Goal: Information Seeking & Learning: Learn about a topic

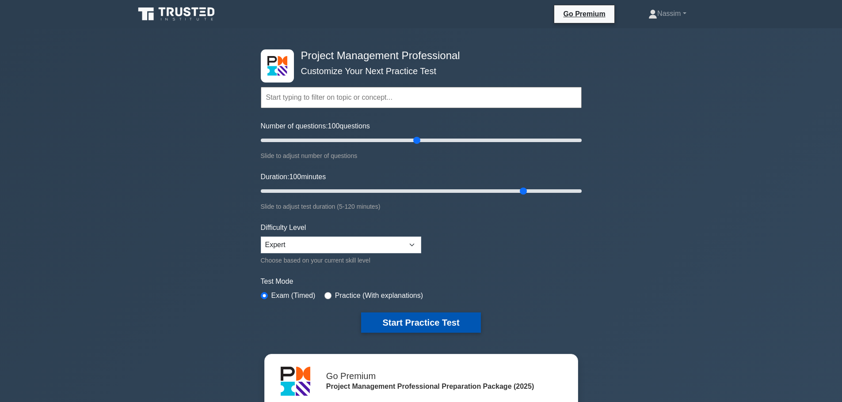
click at [399, 318] on button "Start Practice Test" at bounding box center [420, 323] width 119 height 20
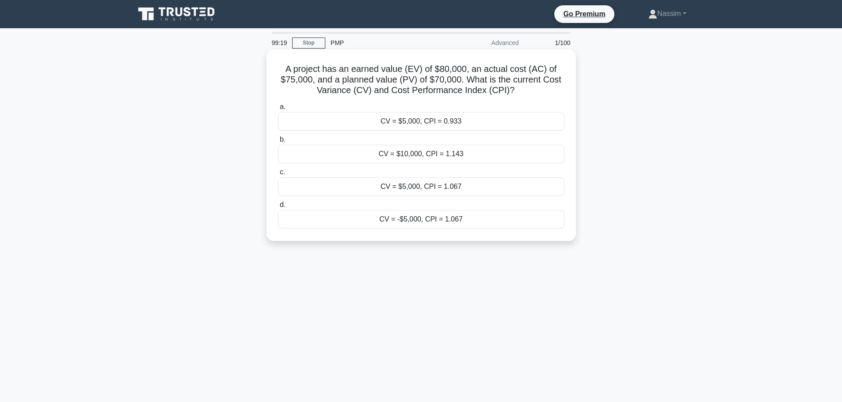
click at [456, 184] on div "CV = $5,000, CPI = 1.067" at bounding box center [421, 187] width 286 height 19
click at [278, 175] on input "c. CV = $5,000, CPI = 1.067" at bounding box center [278, 173] width 0 height 6
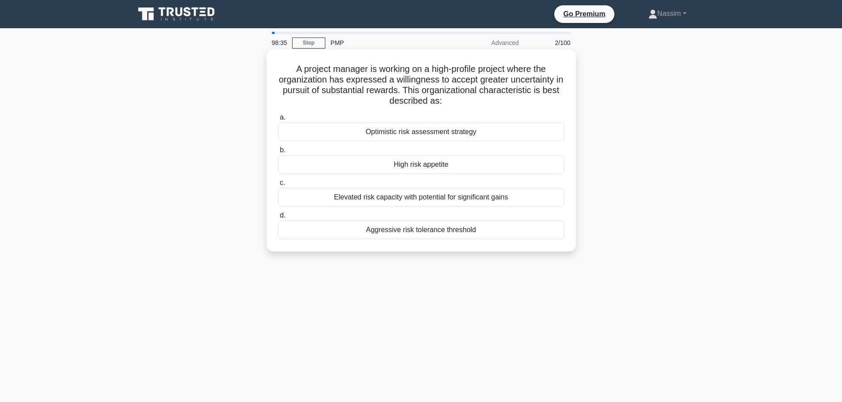
click at [450, 198] on div "Elevated risk capacity with potential for significant gains" at bounding box center [421, 197] width 286 height 19
click at [278, 186] on input "c. Elevated risk capacity with potential for significant gains" at bounding box center [278, 183] width 0 height 6
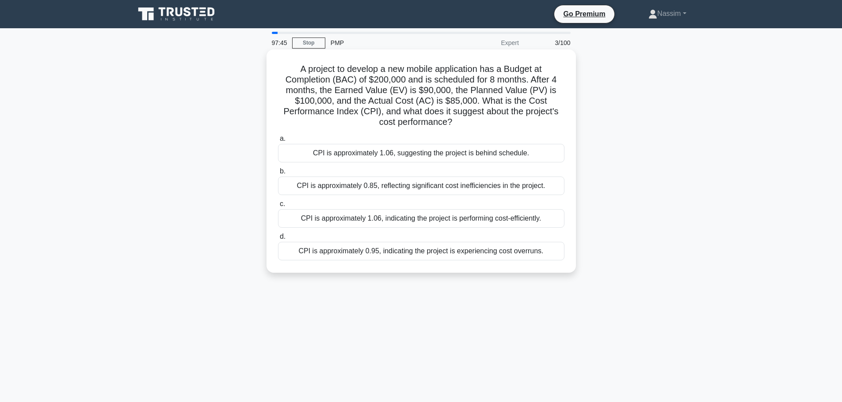
click at [423, 220] on div "CPI is approximately 1.06, indicating the project is performing cost-efficientl…" at bounding box center [421, 218] width 286 height 19
click at [278, 207] on input "c. CPI is approximately 1.06, indicating the project is performing cost-efficie…" at bounding box center [278, 204] width 0 height 6
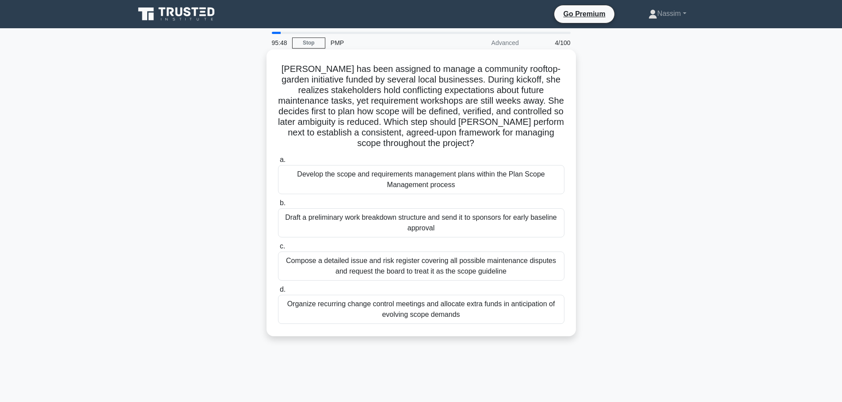
click at [415, 222] on div "Draft a preliminary work breakdown structure and send it to sponsors for early …" at bounding box center [421, 223] width 286 height 29
click at [278, 206] on input "b. Draft a preliminary work breakdown structure and send it to sponsors for ear…" at bounding box center [278, 204] width 0 height 6
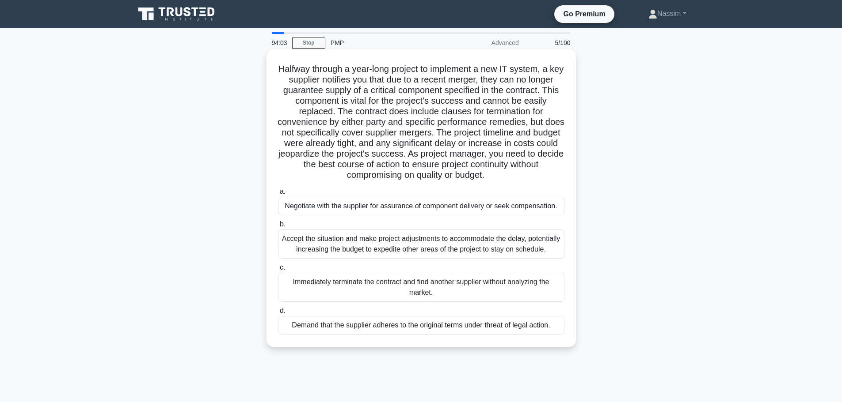
click at [425, 210] on div "Negotiate with the supplier for assurance of component delivery or seek compens…" at bounding box center [421, 206] width 286 height 19
click at [278, 195] on input "a. Negotiate with the supplier for assurance of component delivery or seek comp…" at bounding box center [278, 192] width 0 height 6
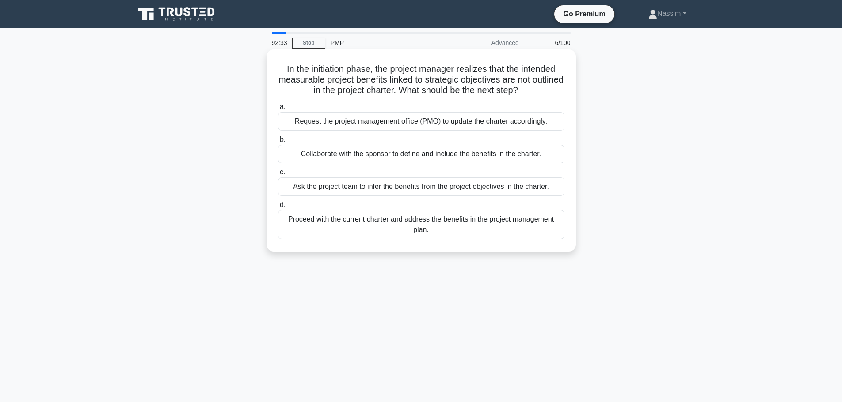
click at [364, 123] on div "Request the project management office (PMO) to update the charter accordingly." at bounding box center [421, 121] width 286 height 19
click at [278, 110] on input "a. Request the project management office (PMO) to update the charter accordingl…" at bounding box center [278, 107] width 0 height 6
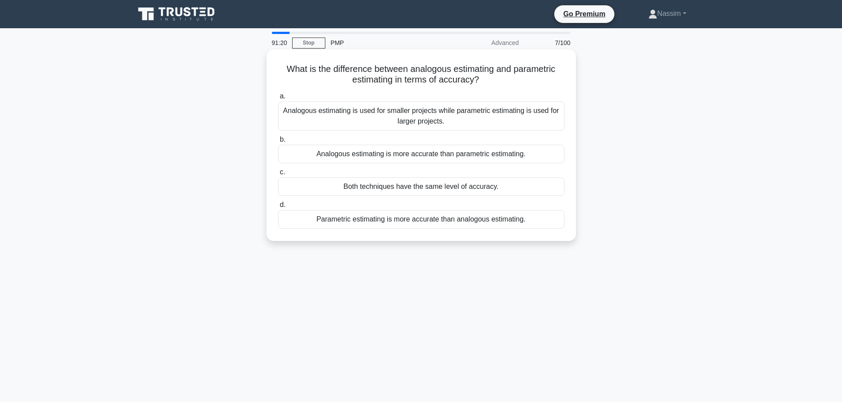
click at [391, 228] on div "Parametric estimating is more accurate than analogous estimating." at bounding box center [421, 219] width 286 height 19
click at [278, 208] on input "d. Parametric estimating is more accurate than analogous estimating." at bounding box center [278, 205] width 0 height 6
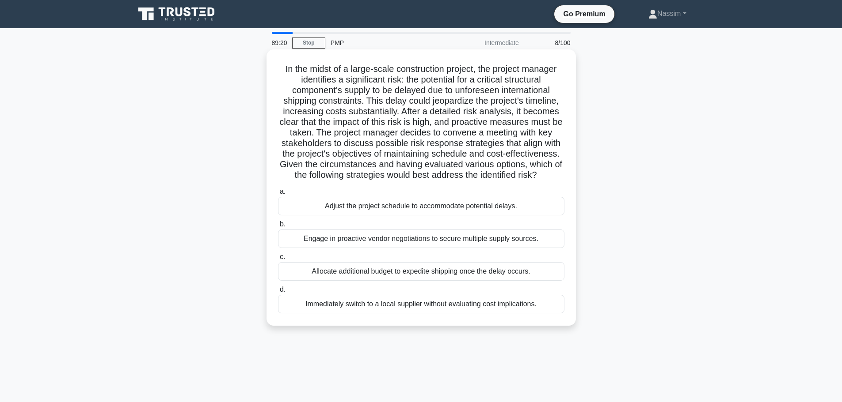
click at [429, 239] on div "Engage in proactive vendor negotiations to secure multiple supply sources." at bounding box center [421, 239] width 286 height 19
click at [278, 228] on input "b. Engage in proactive vendor negotiations to secure multiple supply sources." at bounding box center [278, 225] width 0 height 6
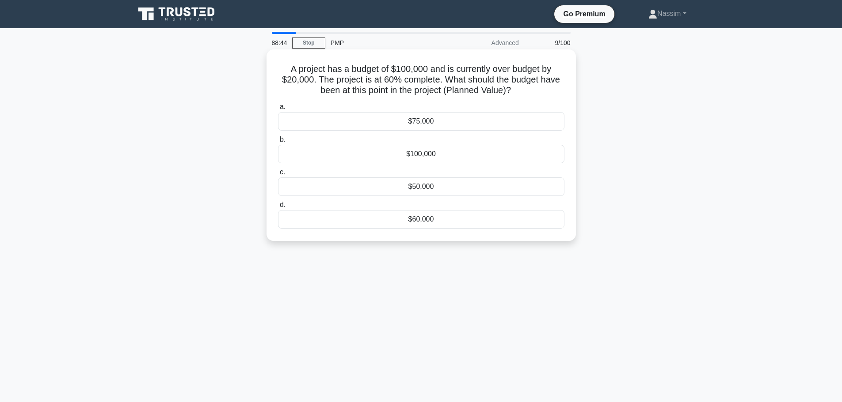
click at [405, 223] on div "$60,000" at bounding box center [421, 219] width 286 height 19
click at [278, 208] on input "d. $60,000" at bounding box center [278, 205] width 0 height 6
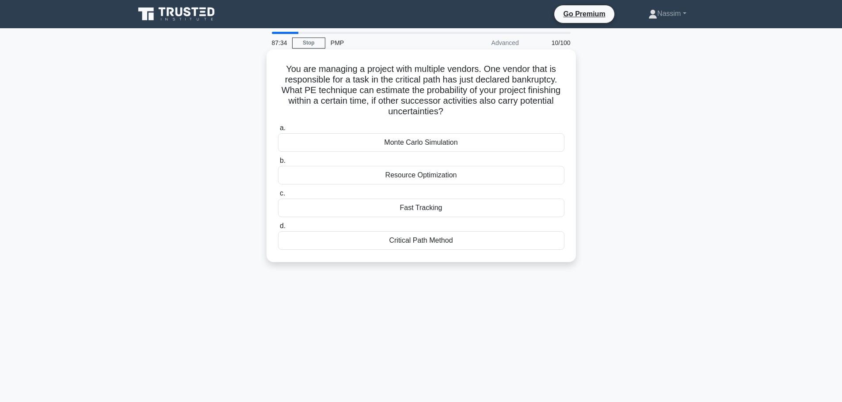
click at [430, 246] on div "Critical Path Method" at bounding box center [421, 240] width 286 height 19
click at [278, 229] on input "d. Critical Path Method" at bounding box center [278, 227] width 0 height 6
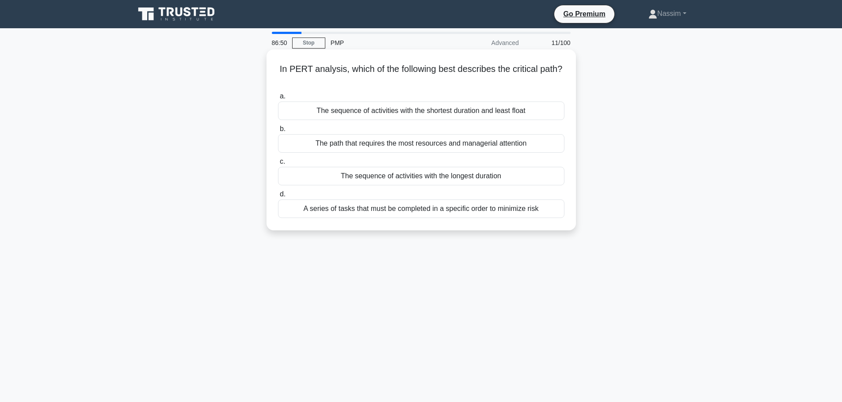
click at [414, 174] on div "The sequence of activities with the longest duration" at bounding box center [421, 176] width 286 height 19
click at [278, 165] on input "c. The sequence of activities with the longest duration" at bounding box center [278, 162] width 0 height 6
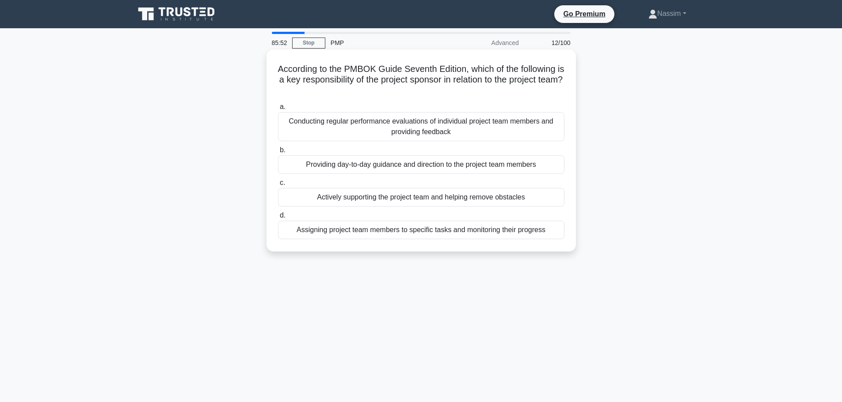
click at [384, 132] on div "Conducting regular performance evaluations of individual project team members a…" at bounding box center [421, 126] width 286 height 29
click at [278, 110] on input "a. Conducting regular performance evaluations of individual project team member…" at bounding box center [278, 107] width 0 height 6
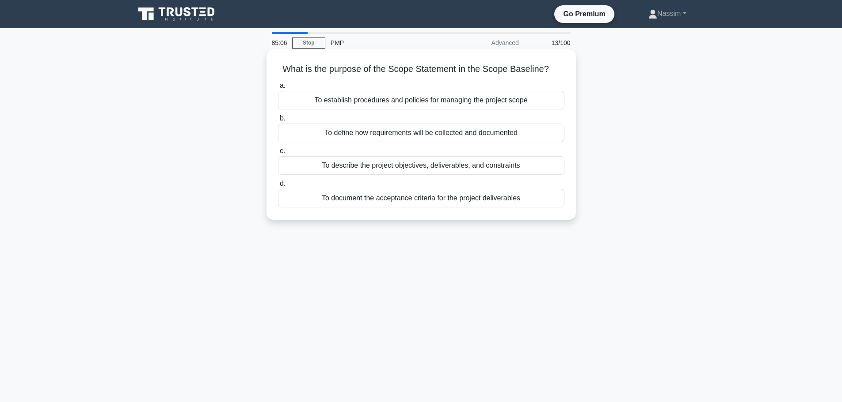
click at [382, 164] on div "To describe the project objectives, deliverables, and constraints" at bounding box center [421, 165] width 286 height 19
click at [278, 154] on input "c. To describe the project objectives, deliverables, and constraints" at bounding box center [278, 151] width 0 height 6
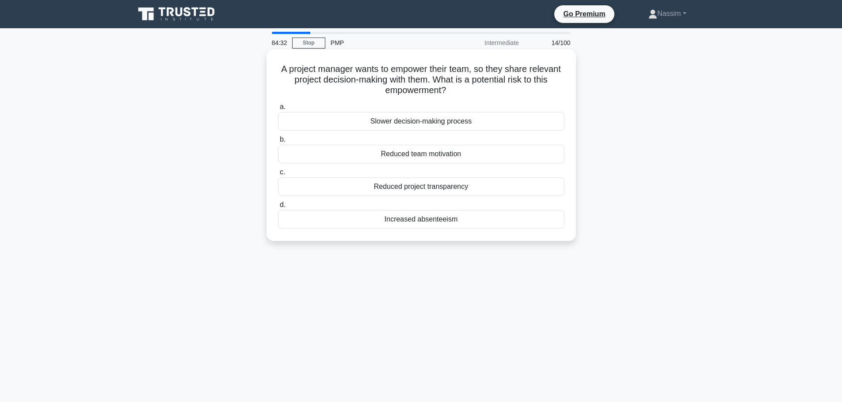
click at [401, 117] on div "Slower decision-making process" at bounding box center [421, 121] width 286 height 19
click at [278, 110] on input "a. Slower decision-making process" at bounding box center [278, 107] width 0 height 6
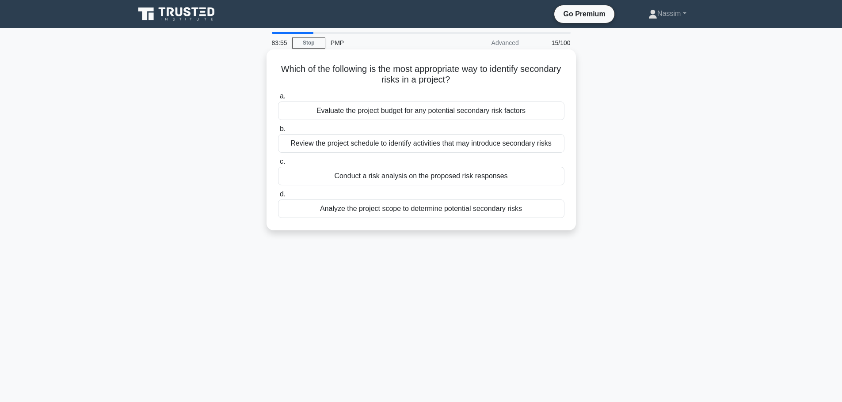
click at [410, 174] on div "Conduct a risk analysis on the proposed risk responses" at bounding box center [421, 176] width 286 height 19
click at [278, 165] on input "c. Conduct a risk analysis on the proposed risk responses" at bounding box center [278, 162] width 0 height 6
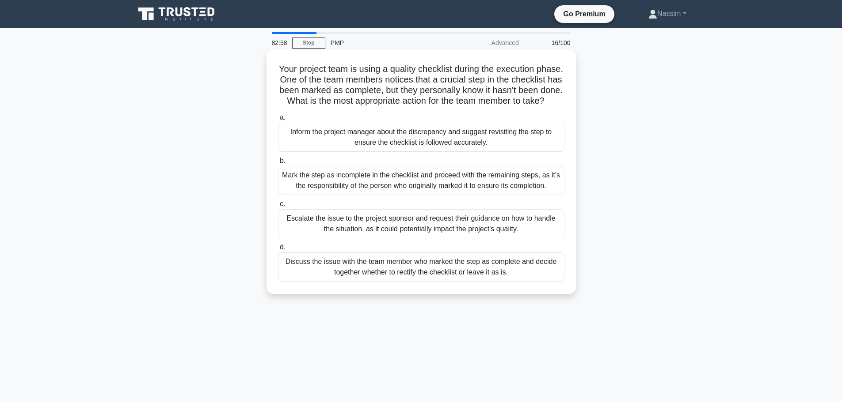
click at [403, 146] on div "Inform the project manager about the discrepancy and suggest revisiting the ste…" at bounding box center [421, 137] width 286 height 29
click at [278, 121] on input "a. Inform the project manager about the discrepancy and suggest revisiting the …" at bounding box center [278, 118] width 0 height 6
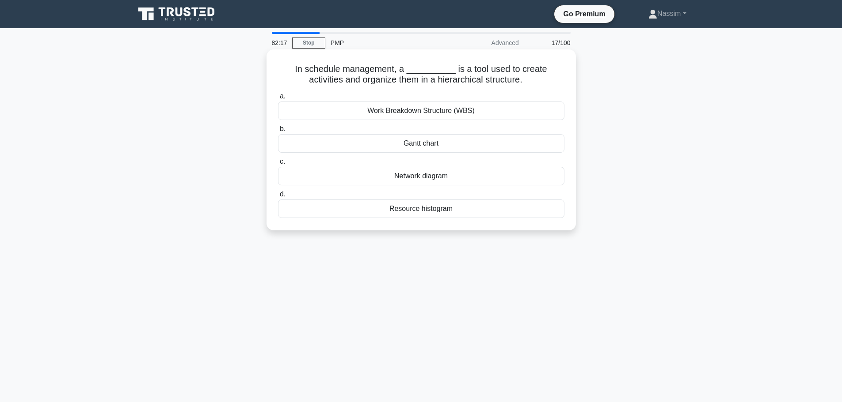
click at [432, 107] on div "Work Breakdown Structure (WBS)" at bounding box center [421, 111] width 286 height 19
click at [278, 99] on input "a. Work Breakdown Structure (WBS)" at bounding box center [278, 97] width 0 height 6
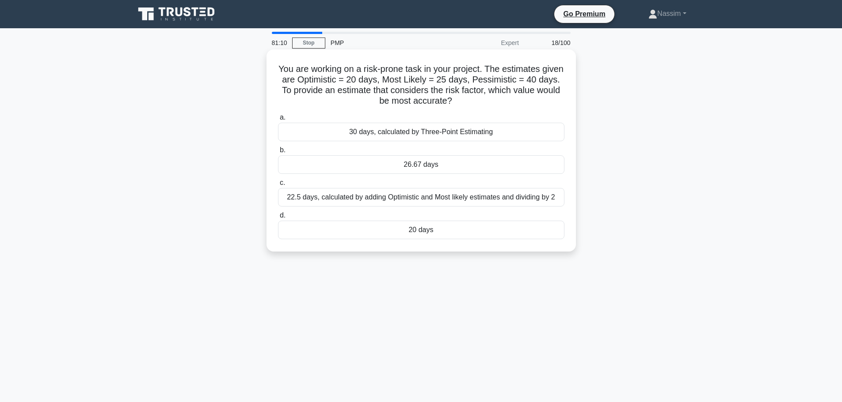
click at [426, 174] on div "26.67 days" at bounding box center [421, 164] width 286 height 19
click at [278, 153] on input "b. 26.67 days" at bounding box center [278, 151] width 0 height 6
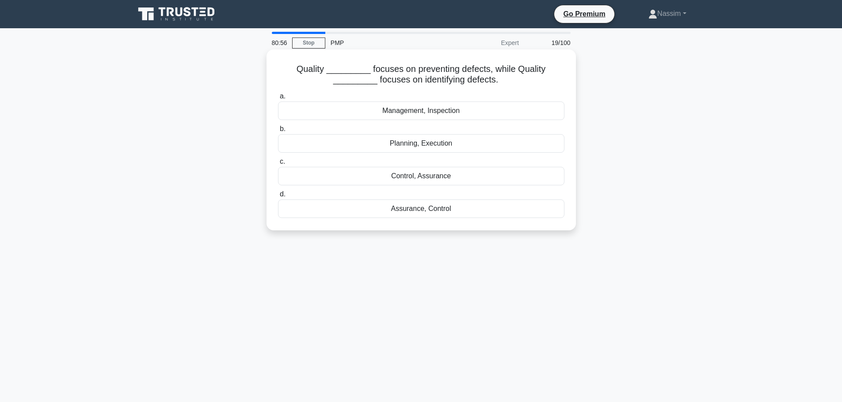
click at [421, 212] on div "Assurance, Control" at bounding box center [421, 209] width 286 height 19
click at [278, 197] on input "d. Assurance, Control" at bounding box center [278, 195] width 0 height 6
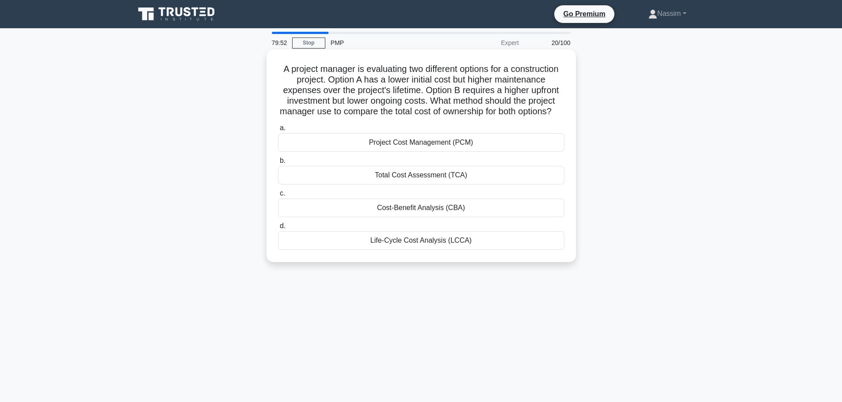
click at [426, 217] on div "Cost-Benefit Analysis (CBA)" at bounding box center [421, 208] width 286 height 19
click at [278, 197] on input "c. Cost-Benefit Analysis (CBA)" at bounding box center [278, 194] width 0 height 6
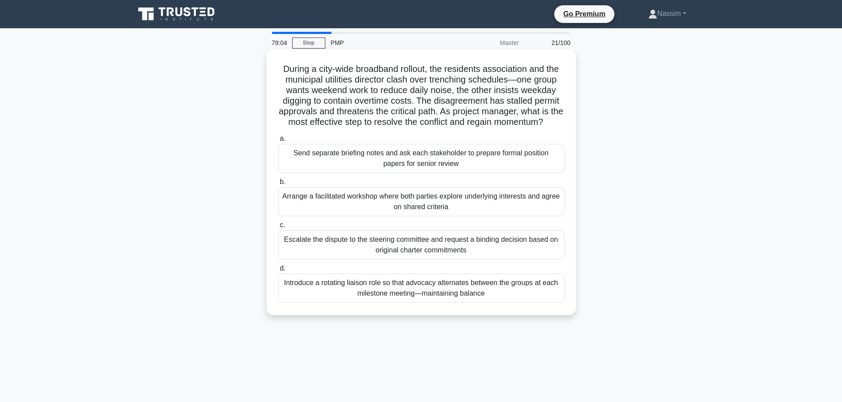
click at [421, 213] on div "Arrange a facilitated workshop where both parties explore underlying interests …" at bounding box center [421, 201] width 286 height 29
click at [278, 185] on input "b. Arrange a facilitated workshop where both parties explore underlying interes…" at bounding box center [278, 182] width 0 height 6
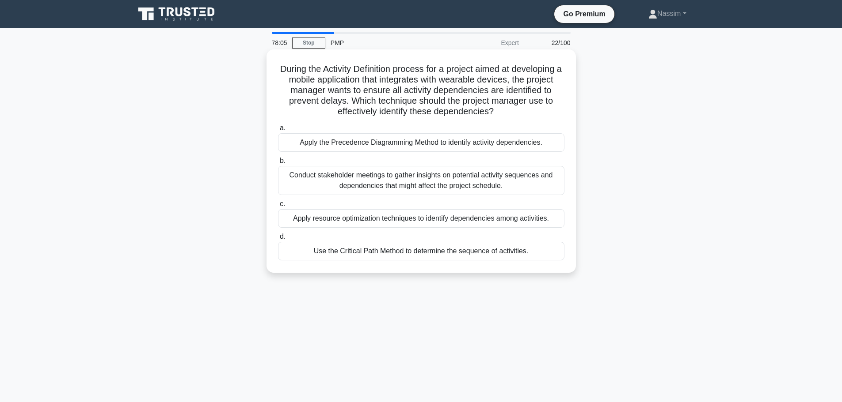
click at [394, 255] on div "Use the Critical Path Method to determine the sequence of activities." at bounding box center [421, 251] width 286 height 19
click at [278, 240] on input "d. Use the Critical Path Method to determine the sequence of activities." at bounding box center [278, 237] width 0 height 6
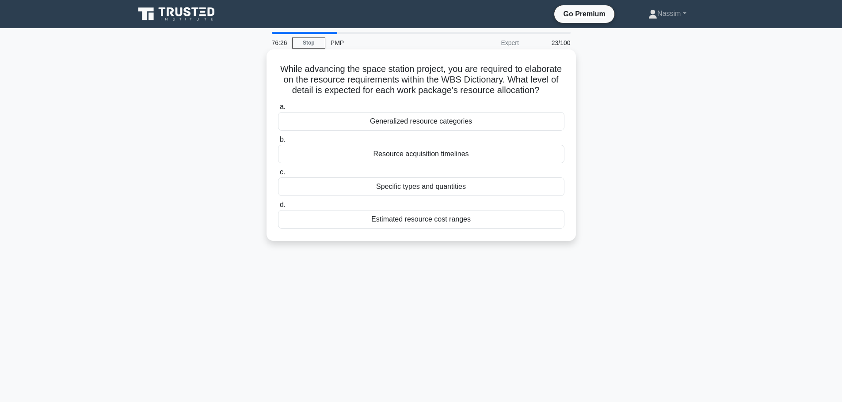
click at [437, 229] on div "Estimated resource cost ranges" at bounding box center [421, 219] width 286 height 19
click at [278, 208] on input "d. Estimated resource cost ranges" at bounding box center [278, 205] width 0 height 6
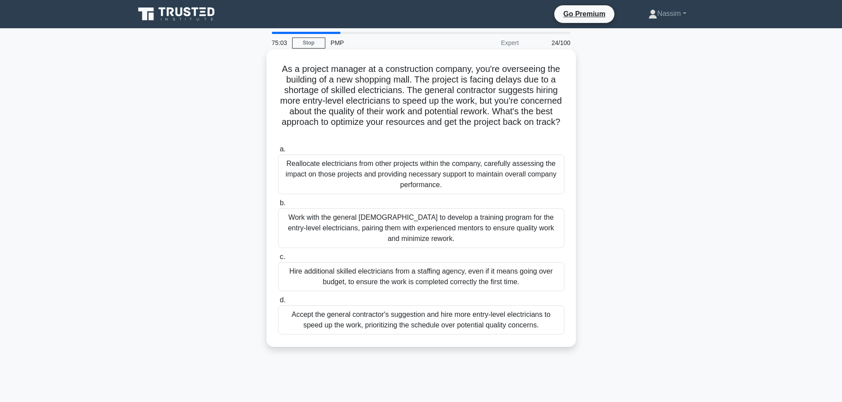
click at [443, 224] on div "Work with the general contractor to develop a training program for the entry-le…" at bounding box center [421, 229] width 286 height 40
click at [278, 206] on input "b. Work with the general contractor to develop a training program for the entry…" at bounding box center [278, 204] width 0 height 6
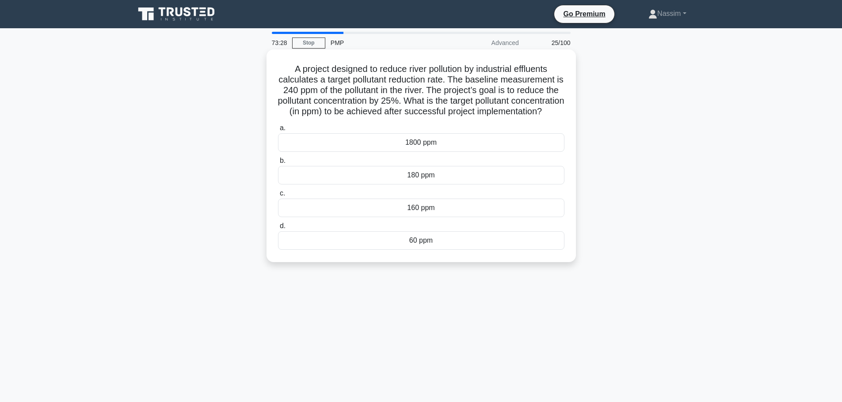
click at [421, 250] on div "60 ppm" at bounding box center [421, 240] width 286 height 19
click at [278, 229] on input "d. 60 ppm" at bounding box center [278, 227] width 0 height 6
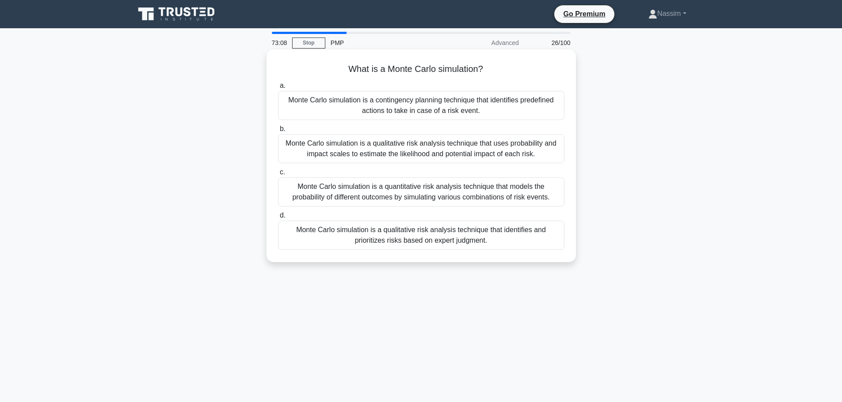
click at [413, 194] on div "Monte Carlo simulation is a quantitative risk analysis technique that models th…" at bounding box center [421, 192] width 286 height 29
click at [278, 175] on input "c. Monte Carlo simulation is a quantitative risk analysis technique that models…" at bounding box center [278, 173] width 0 height 6
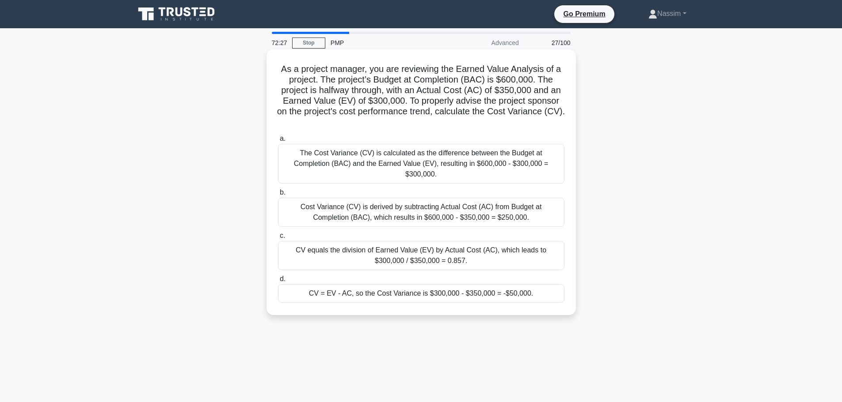
click at [457, 284] on div "CV = EV - AC, so the Cost Variance is $300,000 - $350,000 = -$50,000." at bounding box center [421, 293] width 286 height 19
click at [278, 282] on input "d. CV = EV - AC, so the Cost Variance is $300,000 - $350,000 = -$50,000." at bounding box center [278, 280] width 0 height 6
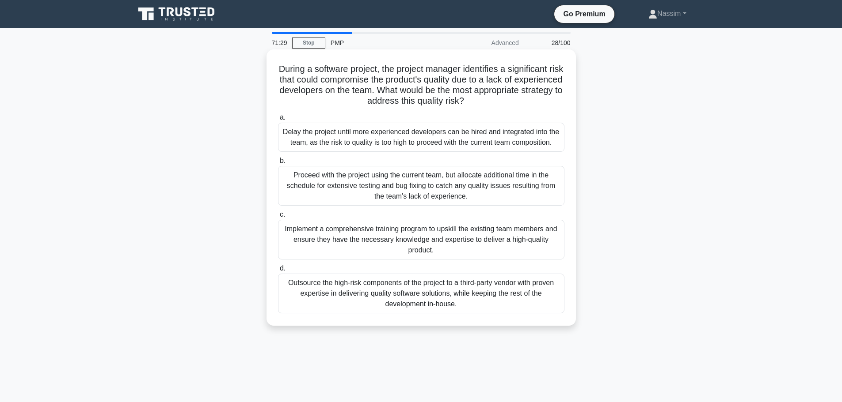
click at [363, 239] on div "Implement a comprehensive training program to upskill the existing team members…" at bounding box center [421, 240] width 286 height 40
click at [278, 218] on input "c. Implement a comprehensive training program to upskill the existing team memb…" at bounding box center [278, 215] width 0 height 6
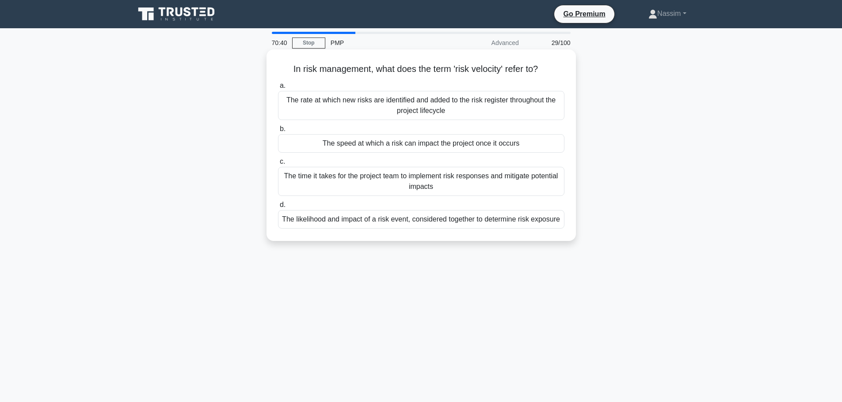
click at [349, 101] on div "The rate at which new risks are identified and added to the risk register throu…" at bounding box center [421, 105] width 286 height 29
click at [278, 89] on input "a. The rate at which new risks are identified and added to the risk register th…" at bounding box center [278, 86] width 0 height 6
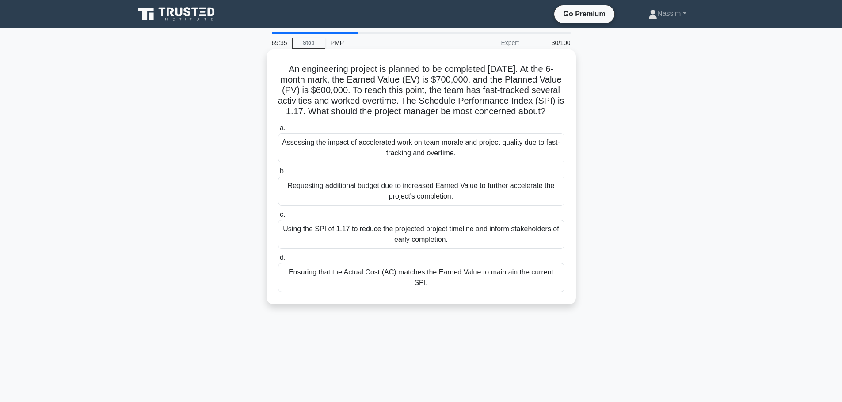
click at [386, 157] on div "Assessing the impact of accelerated work on team morale and project quality due…" at bounding box center [421, 147] width 286 height 29
click at [278, 131] on input "a. Assessing the impact of accelerated work on team morale and project quality …" at bounding box center [278, 128] width 0 height 6
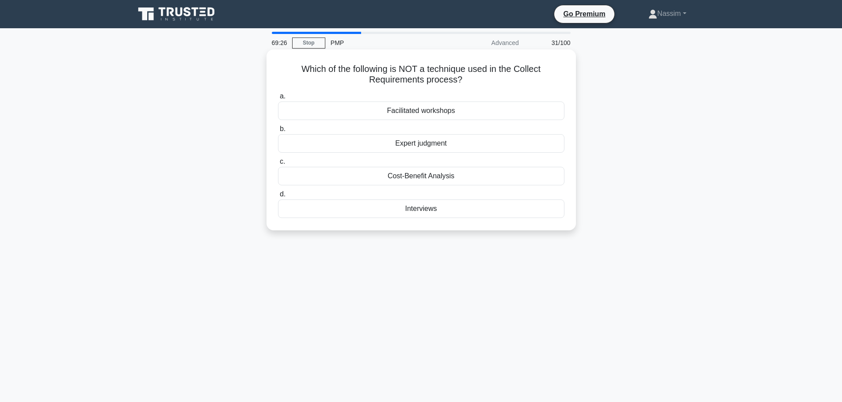
click at [425, 180] on div "Cost-Benefit Analysis" at bounding box center [421, 176] width 286 height 19
click at [278, 165] on input "c. Cost-Benefit Analysis" at bounding box center [278, 162] width 0 height 6
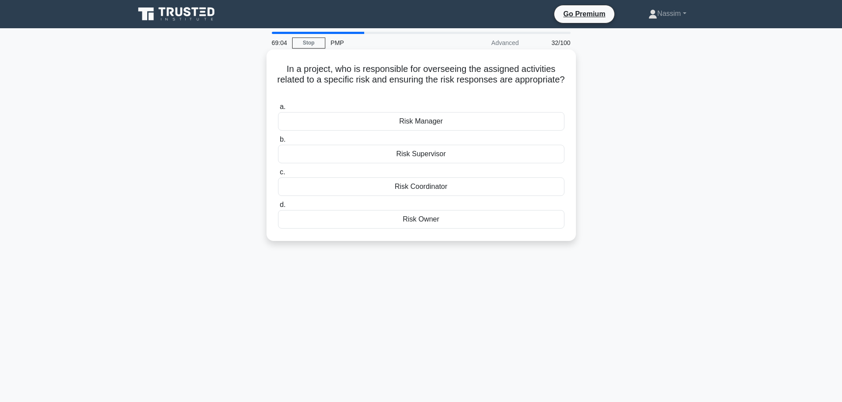
click at [418, 224] on div "Risk Owner" at bounding box center [421, 219] width 286 height 19
click at [278, 208] on input "d. Risk Owner" at bounding box center [278, 205] width 0 height 6
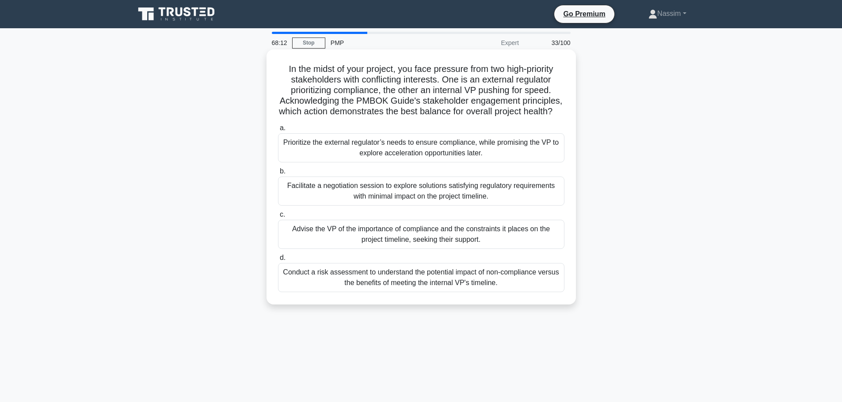
click at [444, 196] on div "Facilitate a negotiation session to explore solutions satisfying regulatory req…" at bounding box center [421, 191] width 286 height 29
click at [278, 174] on input "b. Facilitate a negotiation session to explore solutions satisfying regulatory …" at bounding box center [278, 172] width 0 height 6
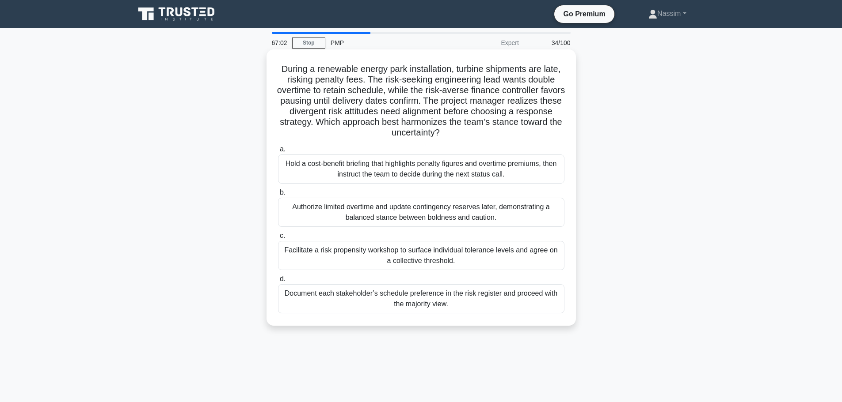
click at [367, 251] on div "Facilitate a risk propensity workshop to surface individual tolerance levels an…" at bounding box center [421, 255] width 286 height 29
click at [278, 239] on input "c. Facilitate a risk propensity workshop to surface individual tolerance levels…" at bounding box center [278, 236] width 0 height 6
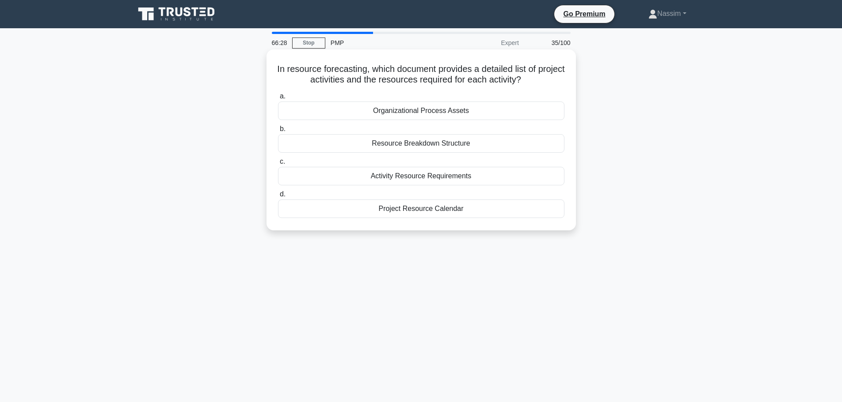
click at [402, 213] on div "Project Resource Calendar" at bounding box center [421, 209] width 286 height 19
click at [278, 197] on input "d. Project Resource Calendar" at bounding box center [278, 195] width 0 height 6
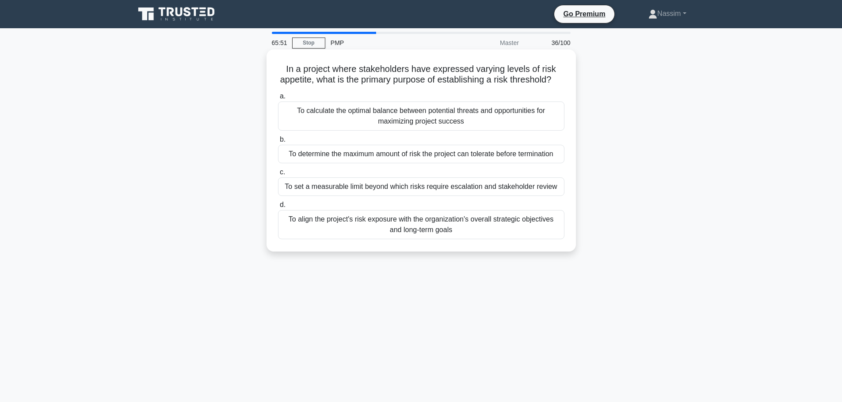
click at [397, 163] on div "To determine the maximum amount of risk the project can tolerate before termina…" at bounding box center [421, 154] width 286 height 19
click at [278, 143] on input "b. To determine the maximum amount of risk the project can tolerate before term…" at bounding box center [278, 140] width 0 height 6
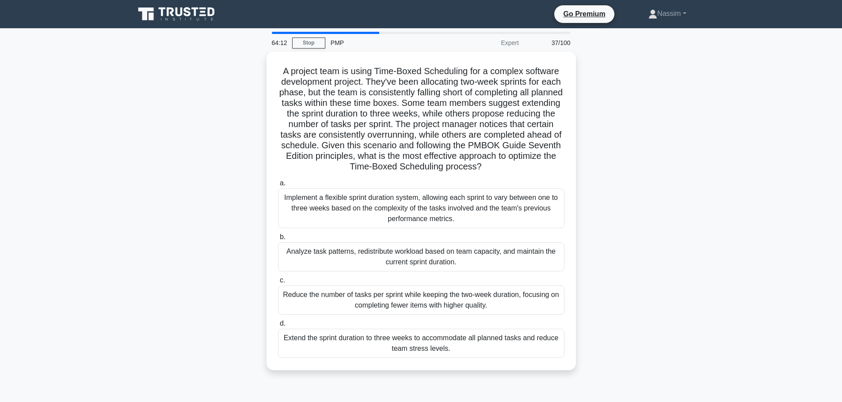
click at [159, 250] on div "A project team is using Time-Boxed Scheduling for a complex software developmen…" at bounding box center [420, 217] width 583 height 330
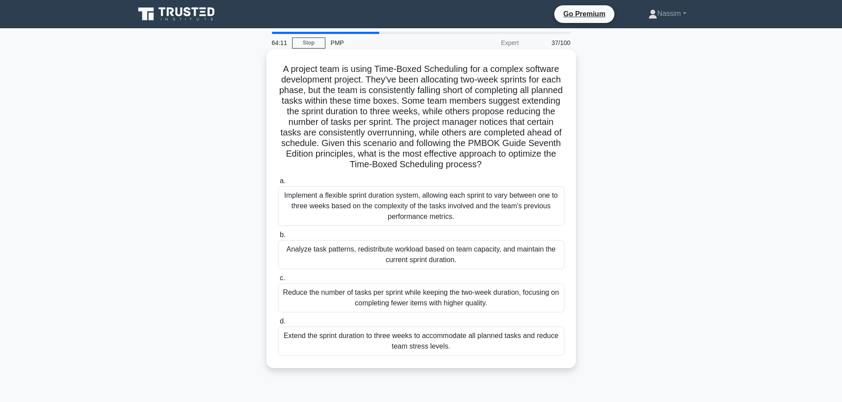
click at [325, 248] on div "Analyze task patterns, redistribute workload based on team capacity, and mainta…" at bounding box center [421, 254] width 286 height 29
click at [278, 238] on input "b. Analyze task patterns, redistribute workload based on team capacity, and mai…" at bounding box center [278, 235] width 0 height 6
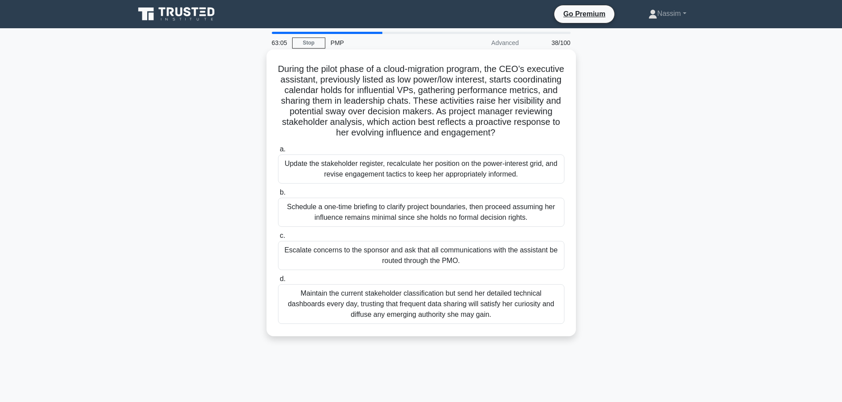
click at [402, 163] on div "Update the stakeholder register, recalculate her position on the power-interest…" at bounding box center [421, 169] width 286 height 29
click at [278, 152] on input "a. Update the stakeholder register, recalculate her position on the power-inter…" at bounding box center [278, 150] width 0 height 6
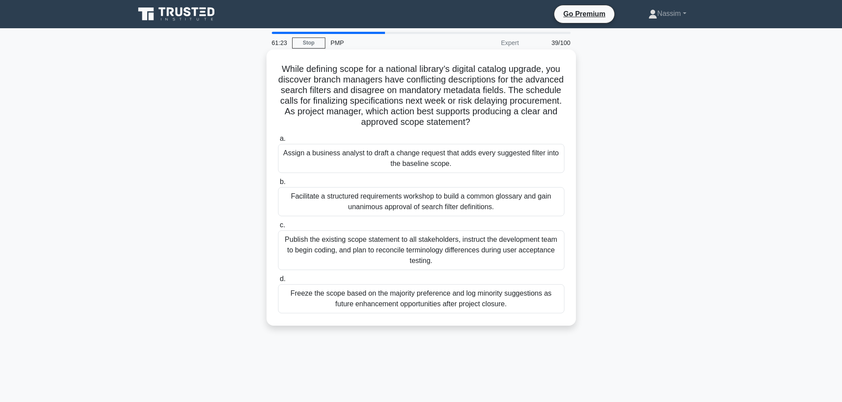
click at [418, 211] on div "Facilitate a structured requirements workshop to build a common glossary and ga…" at bounding box center [421, 201] width 286 height 29
click at [278, 185] on input "b. Facilitate a structured requirements workshop to build a common glossary and…" at bounding box center [278, 182] width 0 height 6
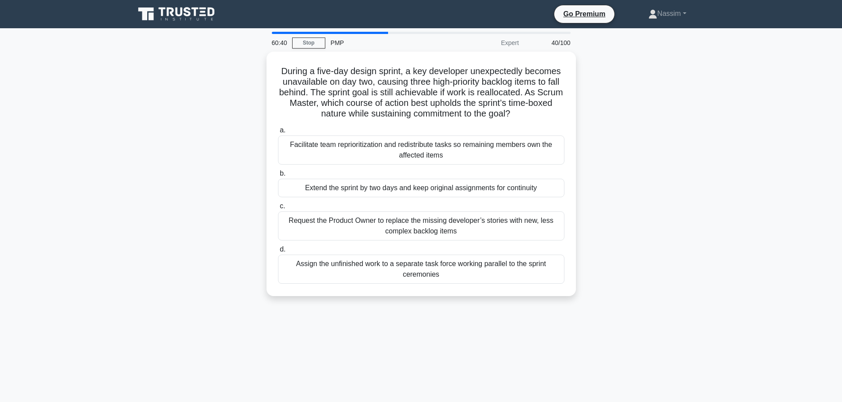
click at [169, 245] on div "During a five-day design sprint, a key developer unexpectedly becomes unavailab…" at bounding box center [420, 179] width 583 height 255
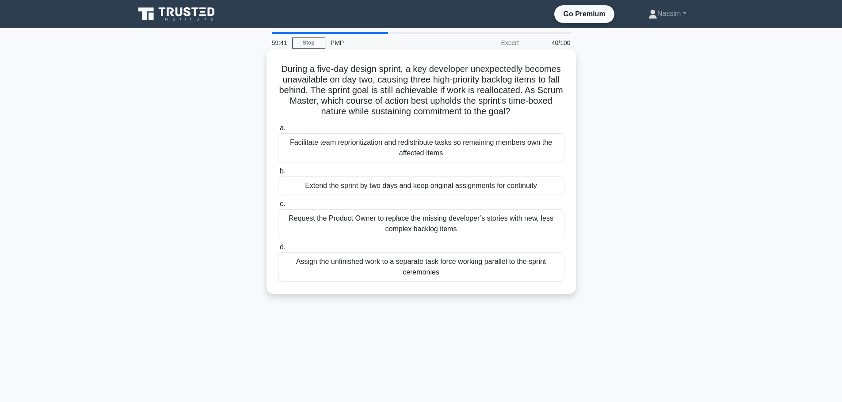
click at [375, 152] on div "Facilitate team reprioritization and redistribute tasks so remaining members ow…" at bounding box center [421, 147] width 286 height 29
click at [278, 131] on input "a. Facilitate team reprioritization and redistribute tasks so remaining members…" at bounding box center [278, 128] width 0 height 6
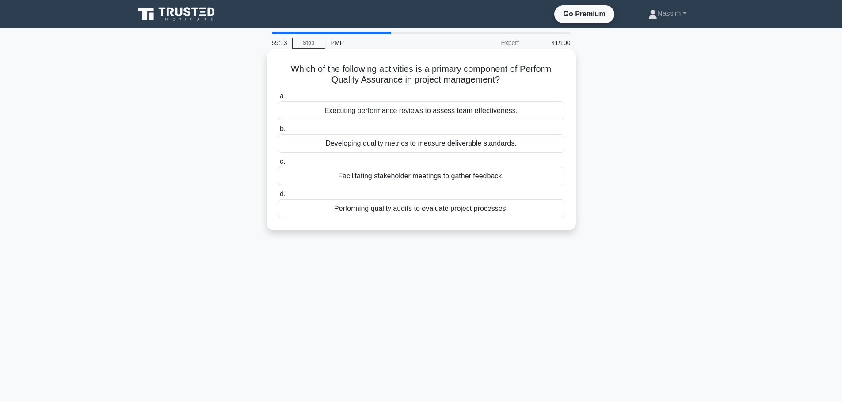
click at [360, 212] on div "Performing quality audits to evaluate project processes." at bounding box center [421, 209] width 286 height 19
click at [278, 197] on input "d. Performing quality audits to evaluate project processes." at bounding box center [278, 195] width 0 height 6
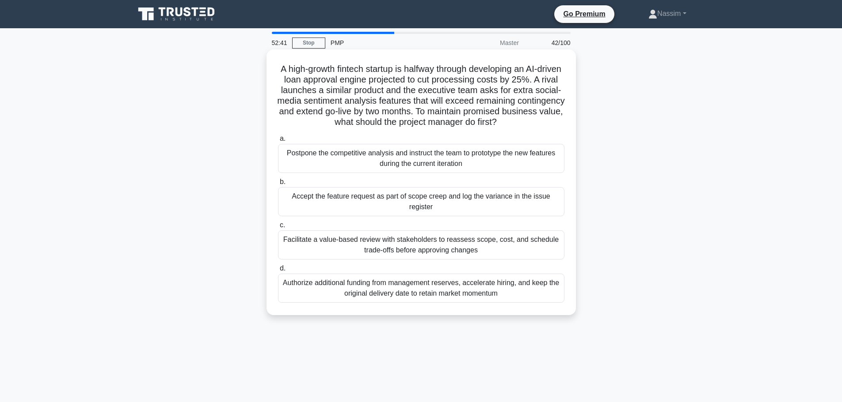
click at [389, 246] on div "Facilitate a value-based review with stakeholders to reassess scope, cost, and …" at bounding box center [421, 245] width 286 height 29
click at [278, 228] on input "c. Facilitate a value-based review with stakeholders to reassess scope, cost, a…" at bounding box center [278, 226] width 0 height 6
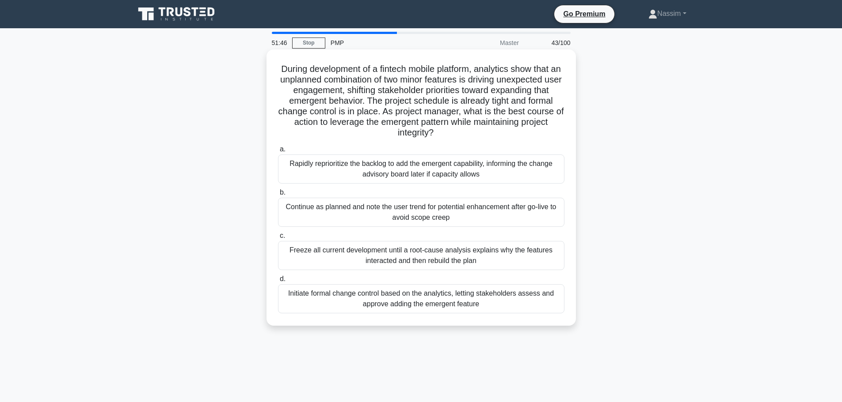
click at [440, 301] on div "Initiate formal change control based on the analytics, letting stakeholders ass…" at bounding box center [421, 298] width 286 height 29
click at [278, 282] on input "d. Initiate formal change control based on the analytics, letting stakeholders …" at bounding box center [278, 280] width 0 height 6
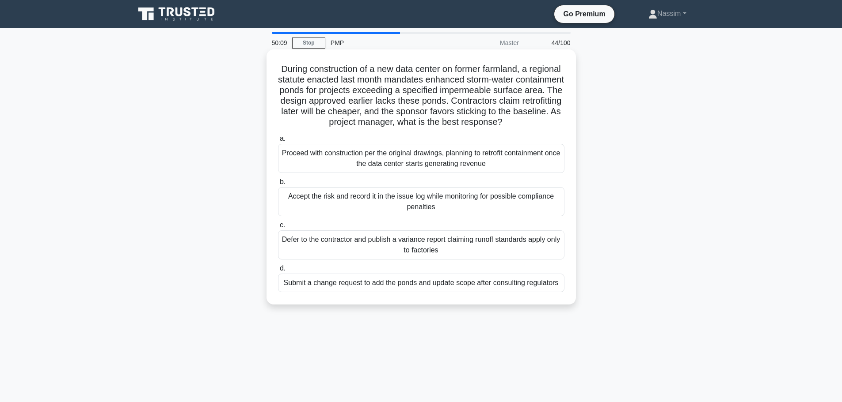
click at [414, 292] on div "Submit a change request to add the ponds and update scope after consulting regu…" at bounding box center [421, 283] width 286 height 19
click at [278, 272] on input "d. Submit a change request to add the ponds and update scope after consulting r…" at bounding box center [278, 269] width 0 height 6
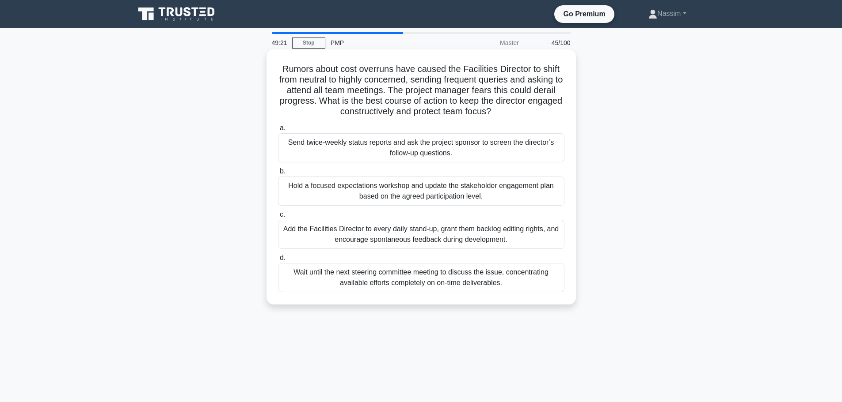
click at [410, 188] on div "Hold a focused expectations workshop and update the stakeholder engagement plan…" at bounding box center [421, 191] width 286 height 29
click at [278, 174] on input "b. Hold a focused expectations workshop and update the stakeholder engagement p…" at bounding box center [278, 172] width 0 height 6
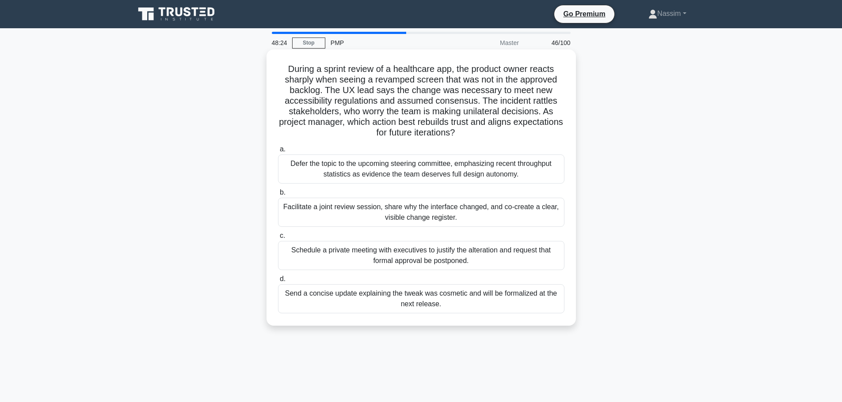
click at [372, 201] on div "Facilitate a joint review session, share why the interface changed, and co-crea…" at bounding box center [421, 212] width 286 height 29
click at [278, 196] on input "b. Facilitate a joint review session, share why the interface changed, and co-c…" at bounding box center [278, 193] width 0 height 6
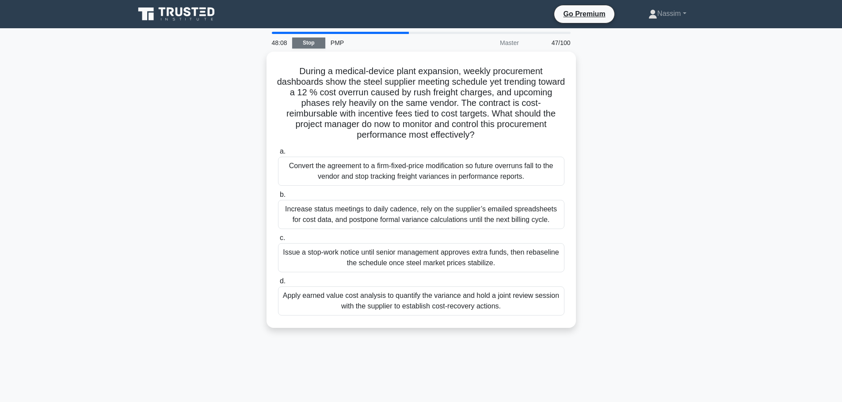
click at [311, 43] on link "Stop" at bounding box center [308, 43] width 33 height 11
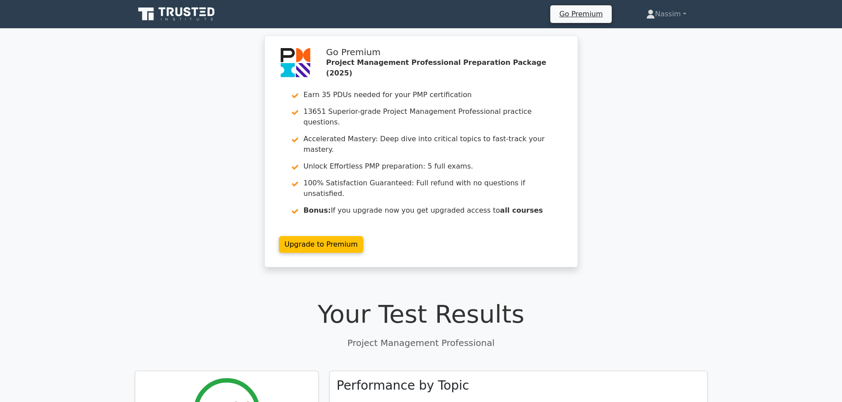
click at [180, 16] on icon at bounding box center [178, 12] width 7 height 9
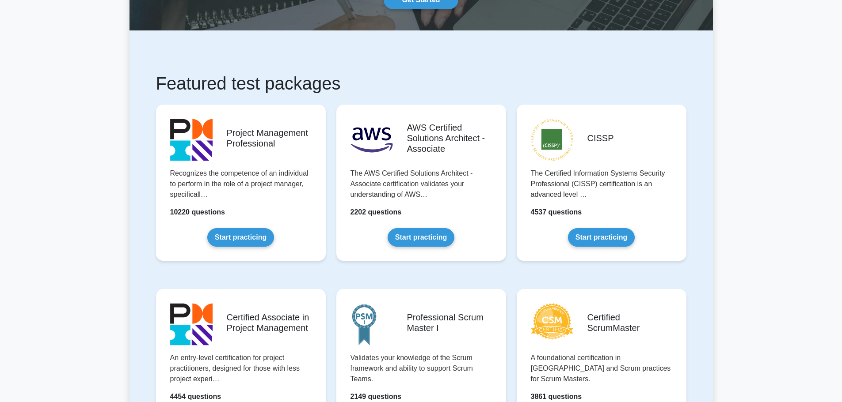
scroll to position [177, 0]
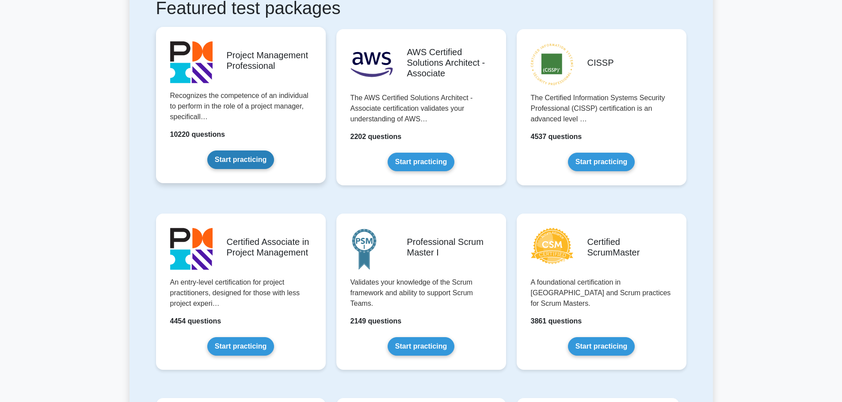
click at [232, 167] on link "Start practicing" at bounding box center [240, 160] width 67 height 19
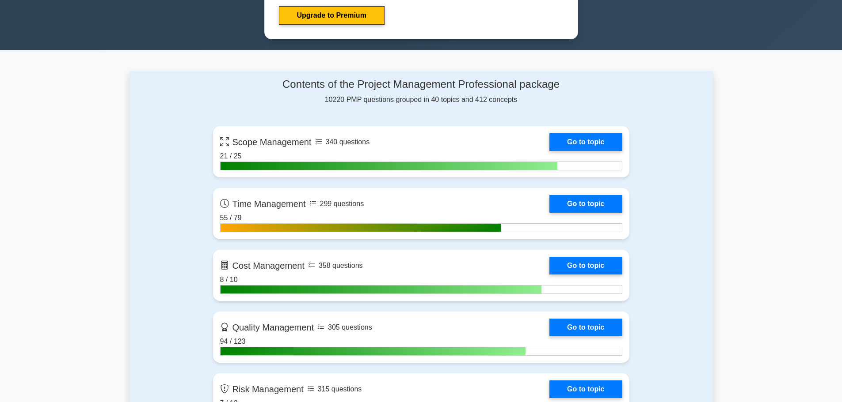
scroll to position [530, 0]
